Goal: Navigation & Orientation: Go to known website

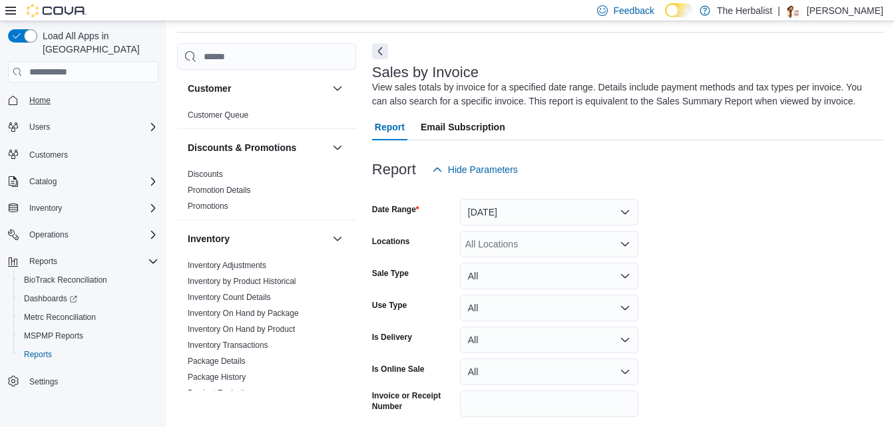
scroll to position [45, 0]
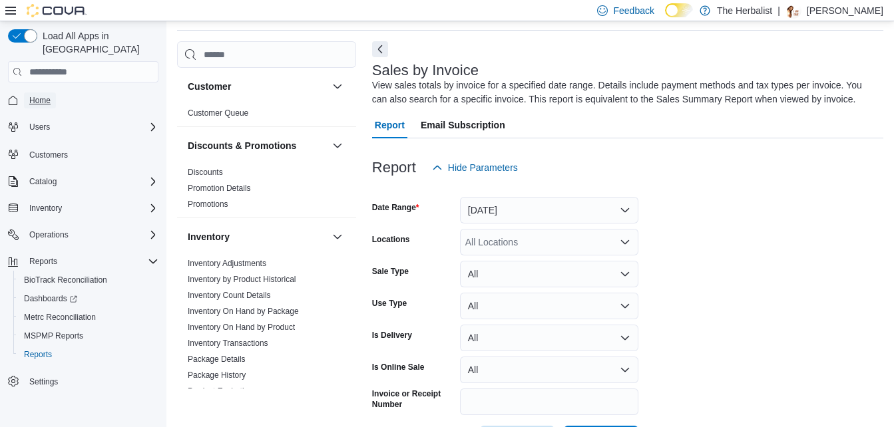
click at [37, 95] on span "Home" at bounding box center [39, 101] width 21 height 16
